Goal: Transaction & Acquisition: Purchase product/service

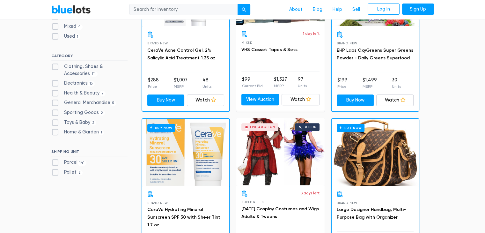
scroll to position [319, 0]
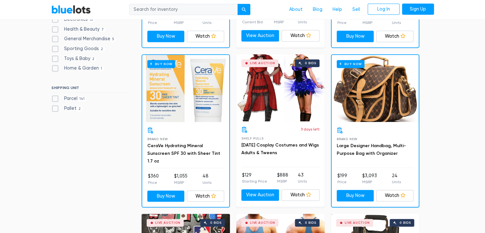
click at [377, 99] on div "Buy Now" at bounding box center [375, 88] width 87 height 67
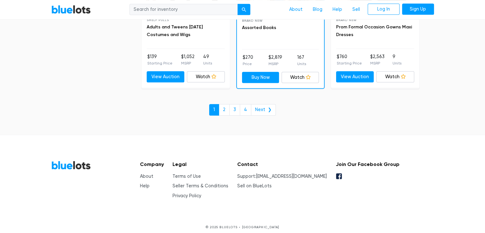
scroll to position [2810, 0]
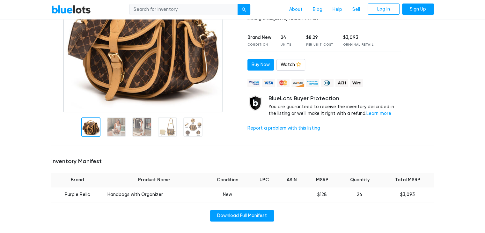
scroll to position [128, 0]
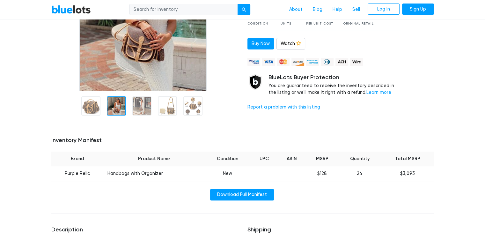
click at [119, 107] on div at bounding box center [116, 105] width 19 height 19
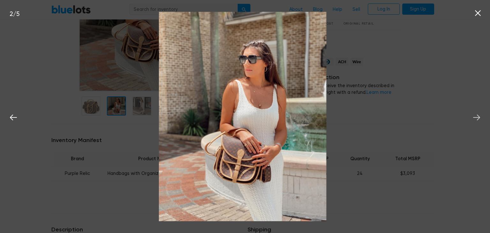
click at [477, 116] on icon at bounding box center [476, 118] width 10 height 10
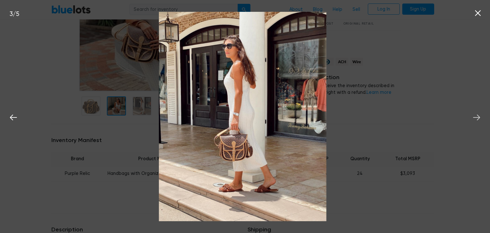
click at [477, 116] on icon at bounding box center [476, 118] width 10 height 10
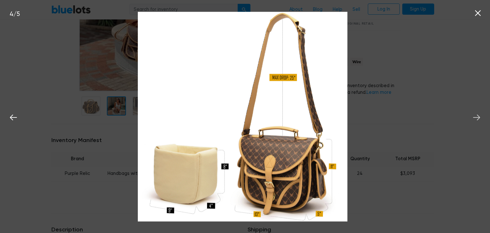
click at [477, 116] on icon at bounding box center [476, 118] width 10 height 10
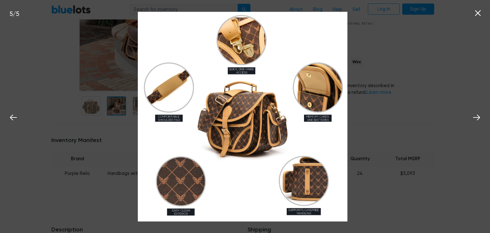
click at [442, 113] on div "5 / 5" at bounding box center [245, 116] width 490 height 233
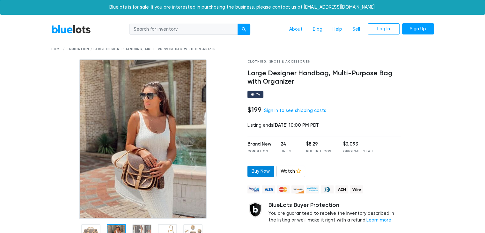
click at [256, 171] on link "Buy Now" at bounding box center [260, 170] width 26 height 11
